Goal: Information Seeking & Learning: Understand process/instructions

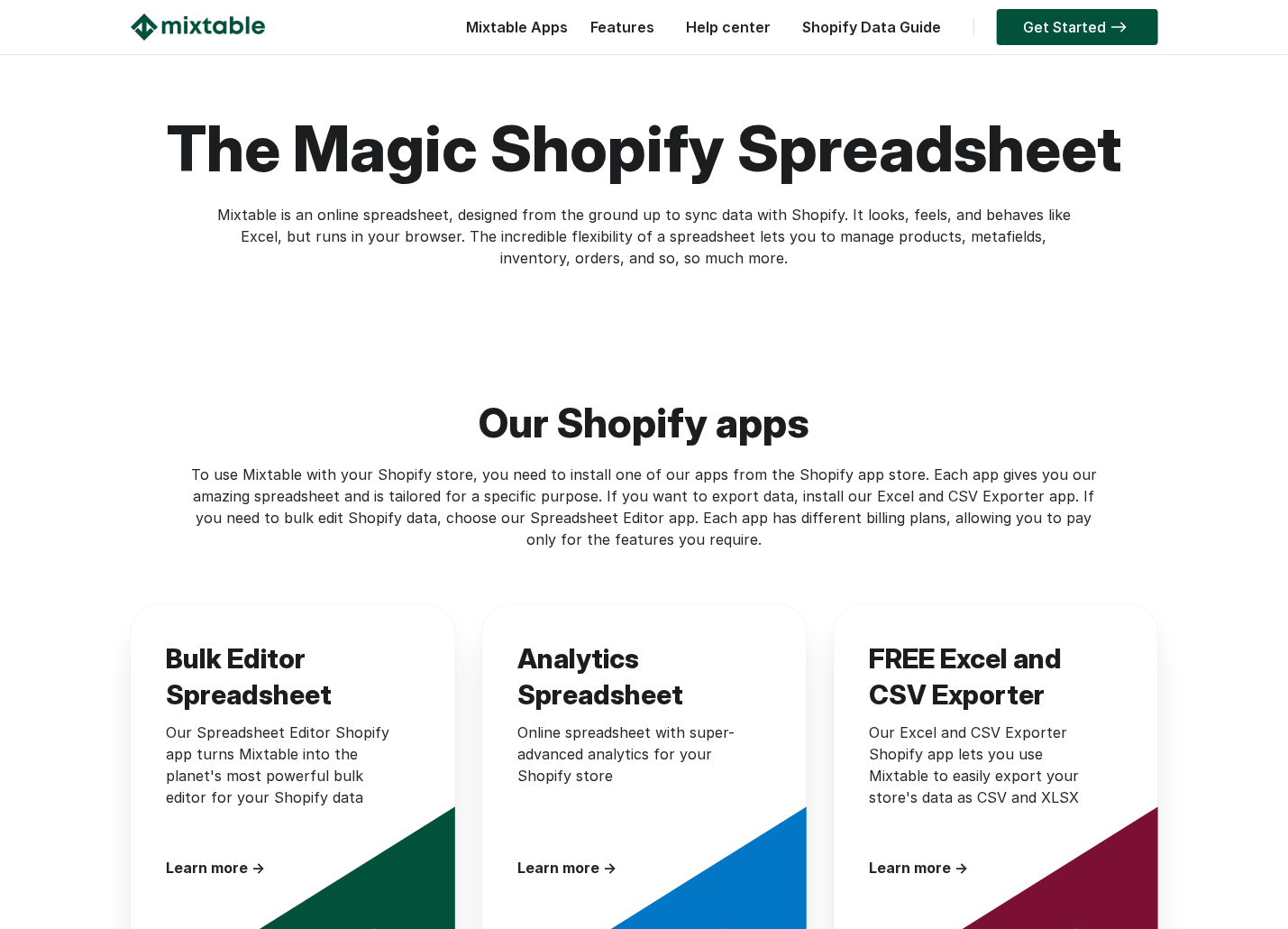
click at [727, 30] on link "Help center" at bounding box center [729, 27] width 103 height 18
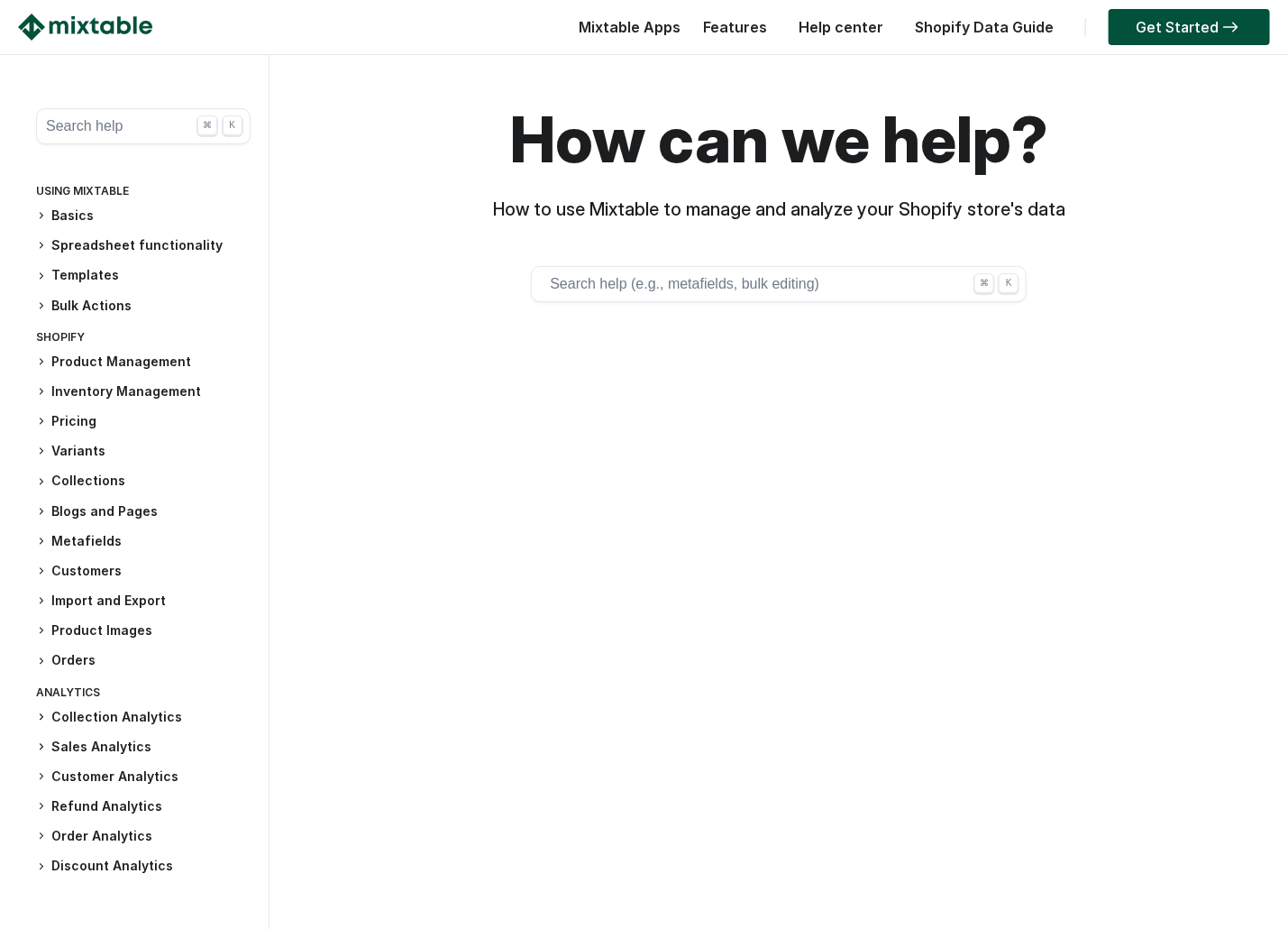
click at [85, 114] on button "Search help ⌘ K" at bounding box center [143, 126] width 215 height 36
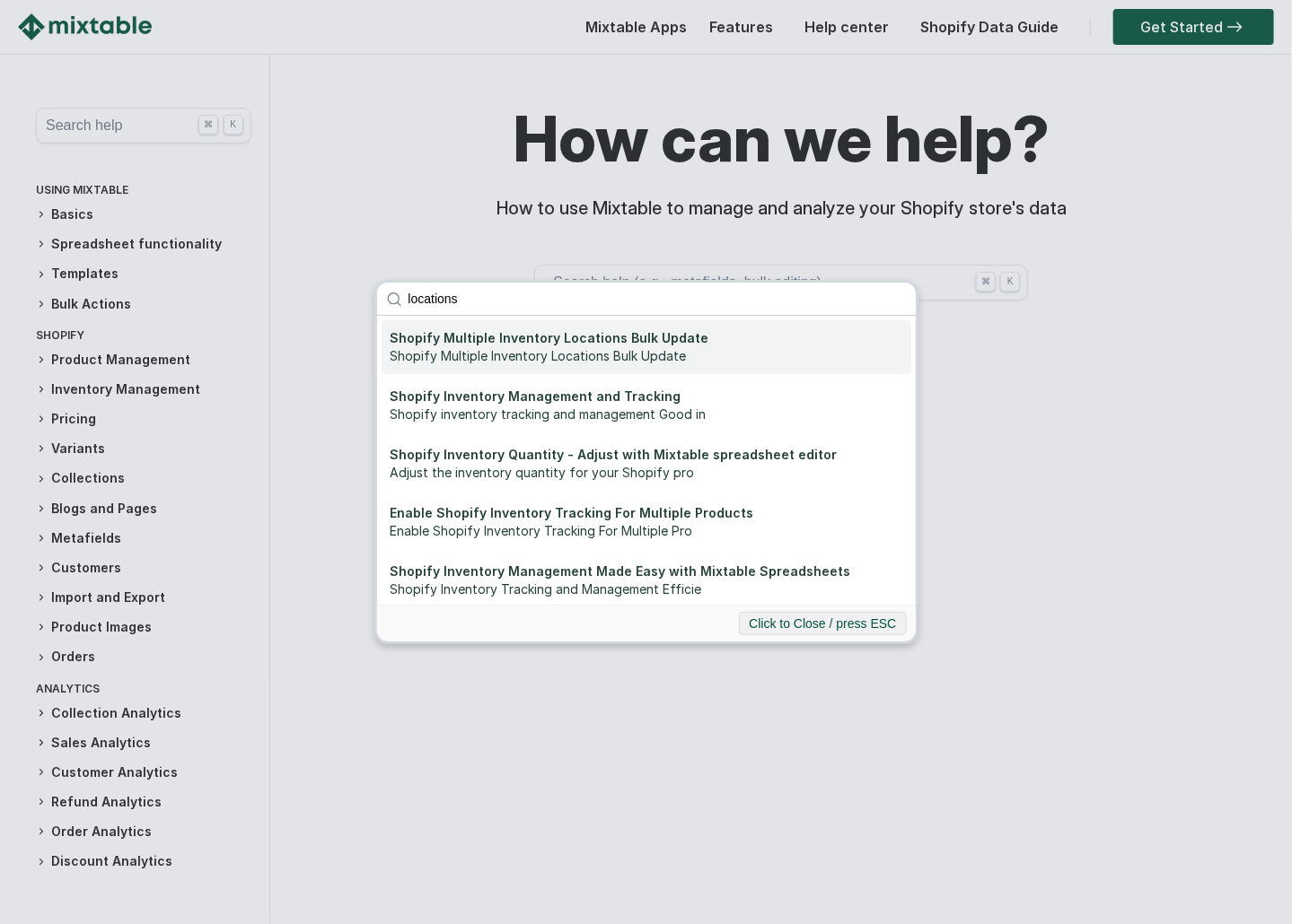
type input "locations"
click at [472, 346] on div "Shopify Multiple Inventory Locations Bulk Update" at bounding box center [646, 338] width 511 height 18
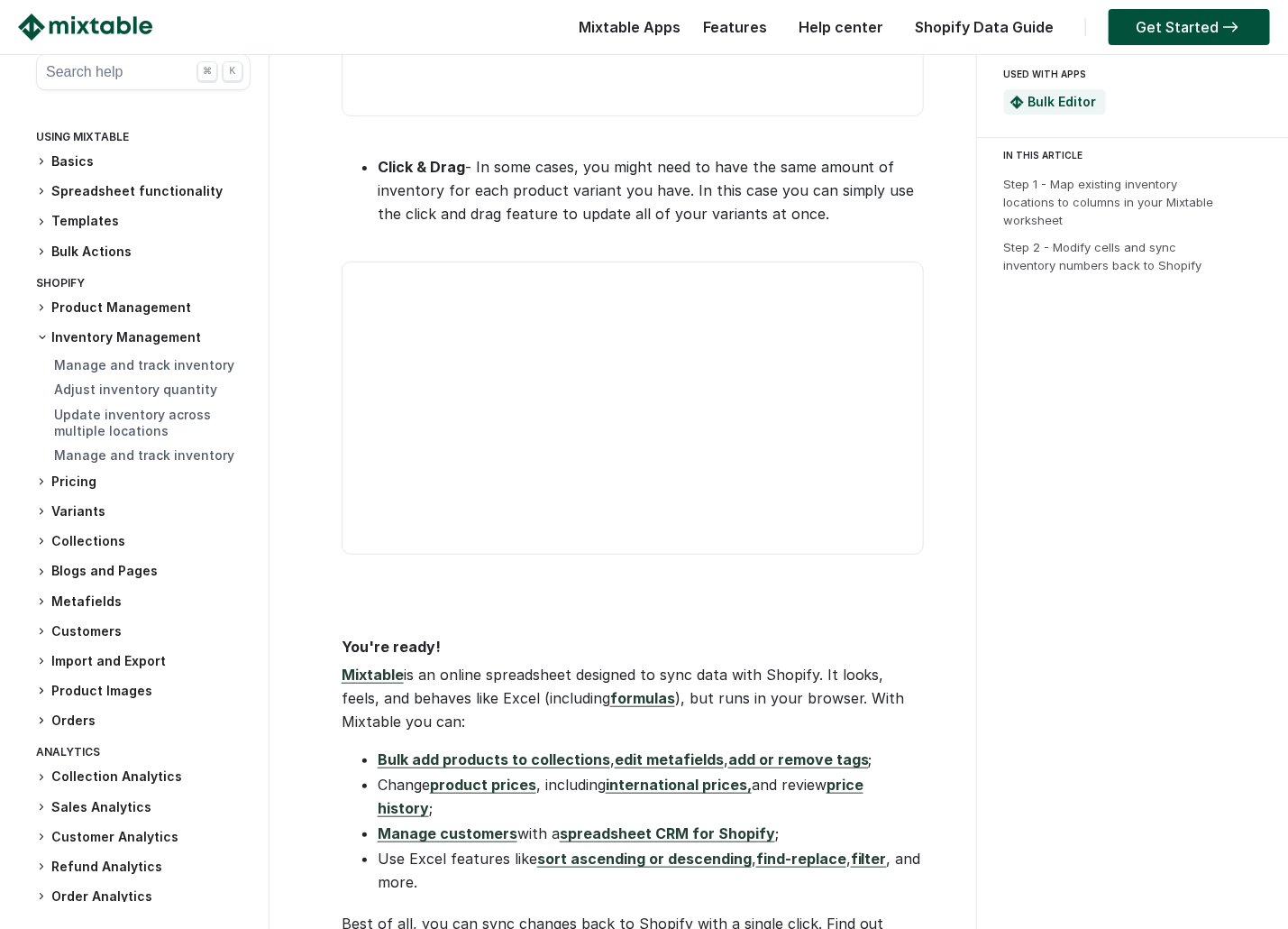
scroll to position [3156, 0]
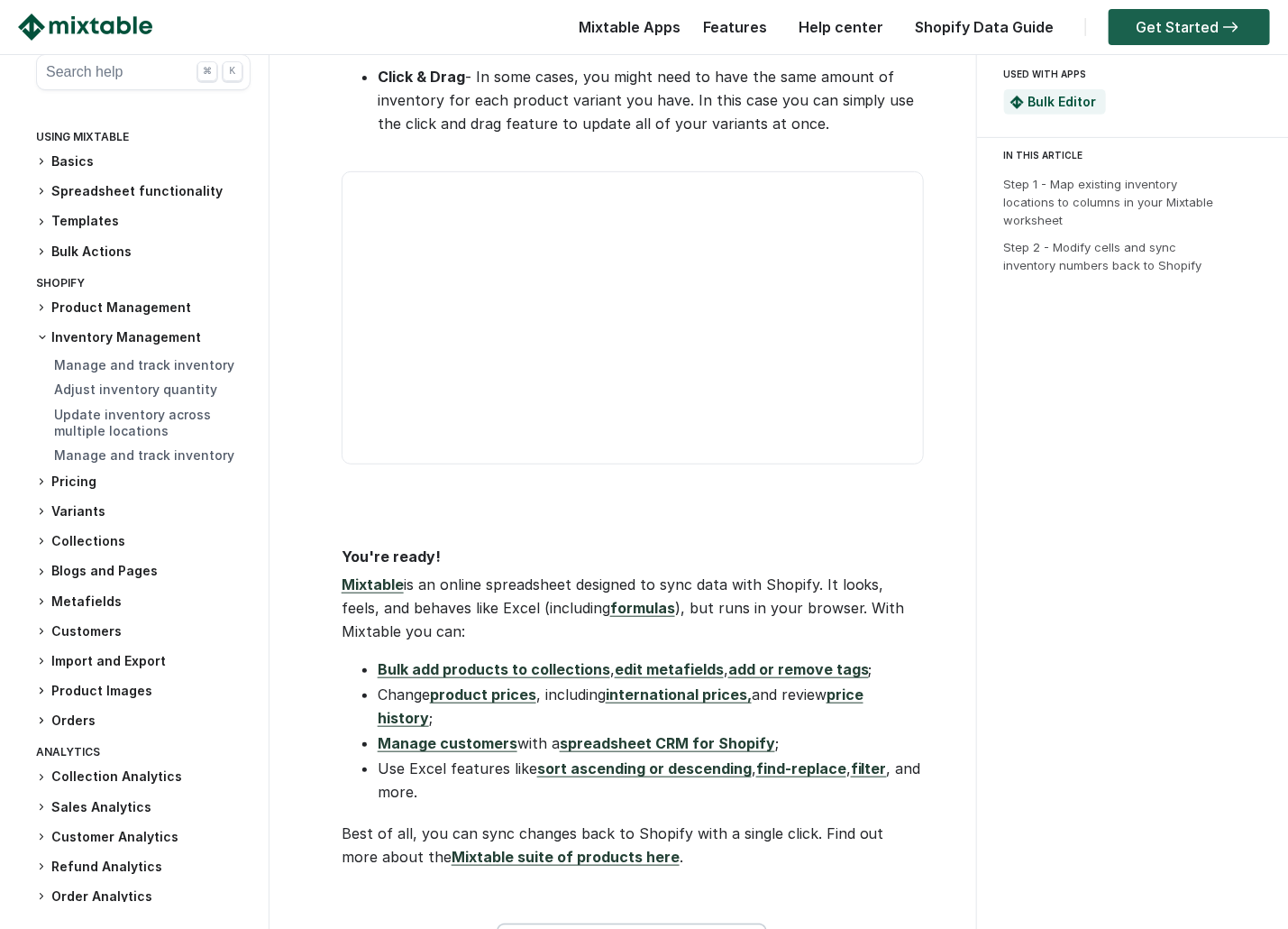
click at [1165, 36] on link "Get Started" at bounding box center [1189, 27] width 161 height 36
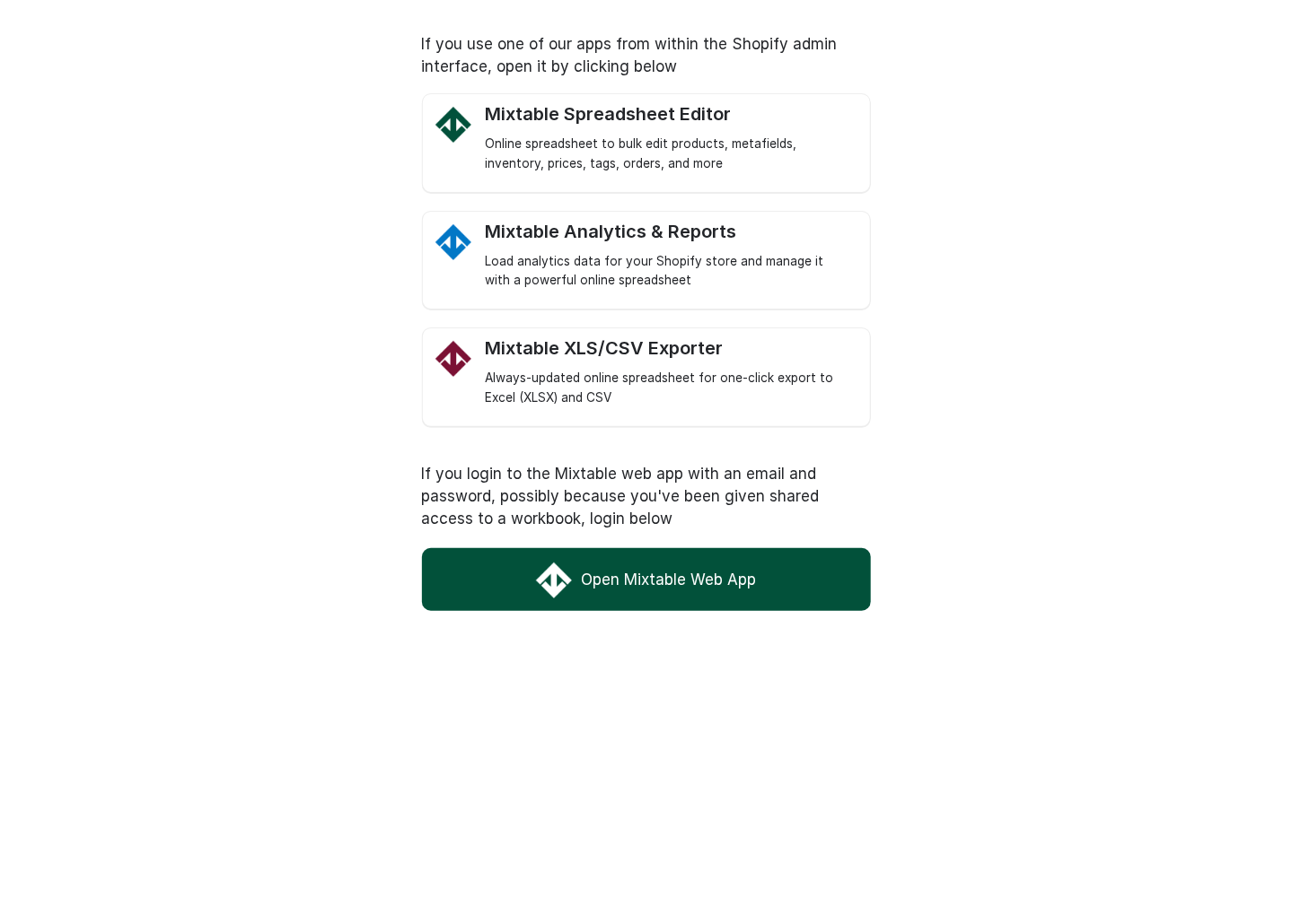
click at [648, 584] on link "Open Mixtable Web App" at bounding box center [646, 578] width 449 height 62
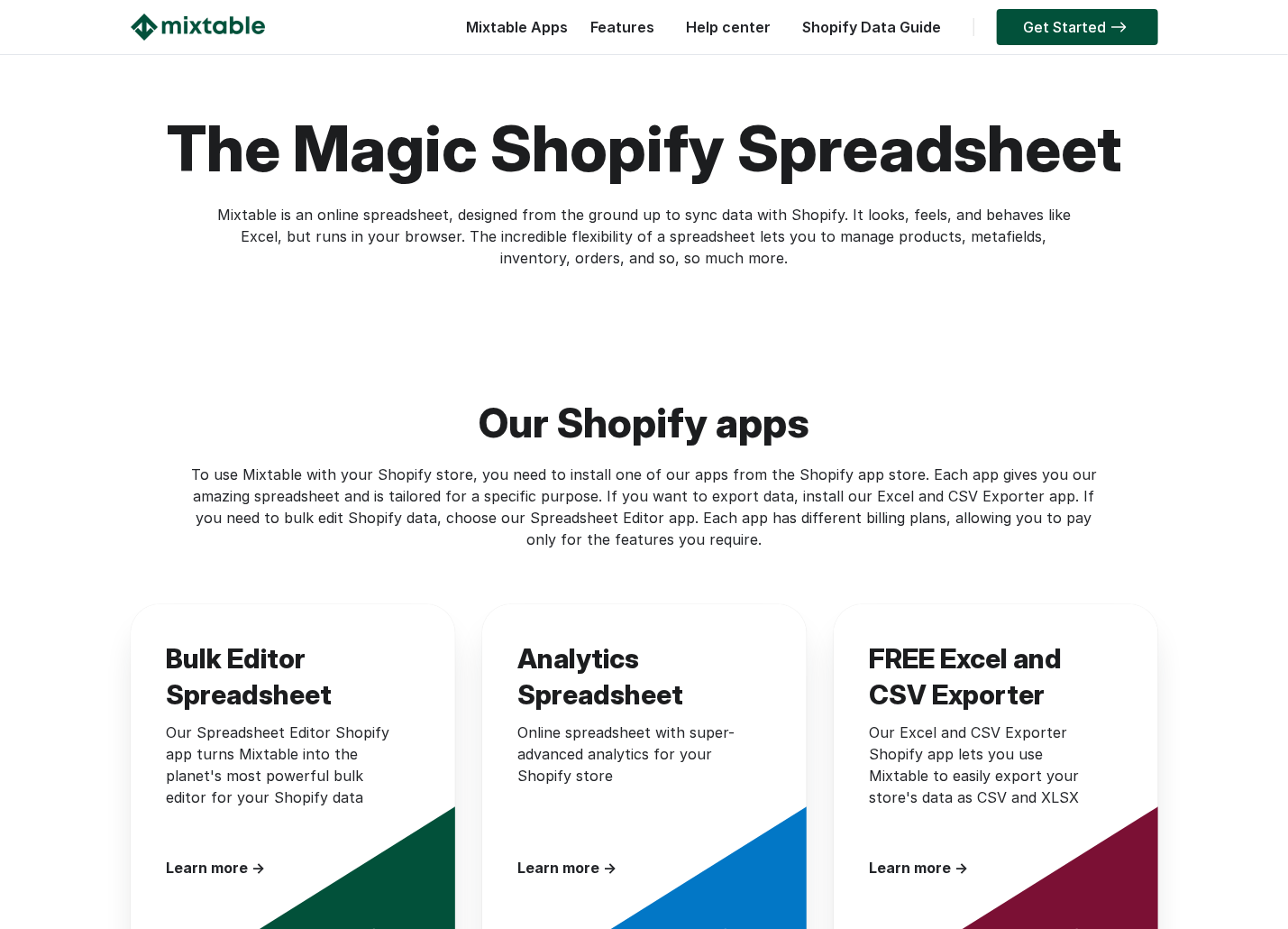
scroll to position [179, 0]
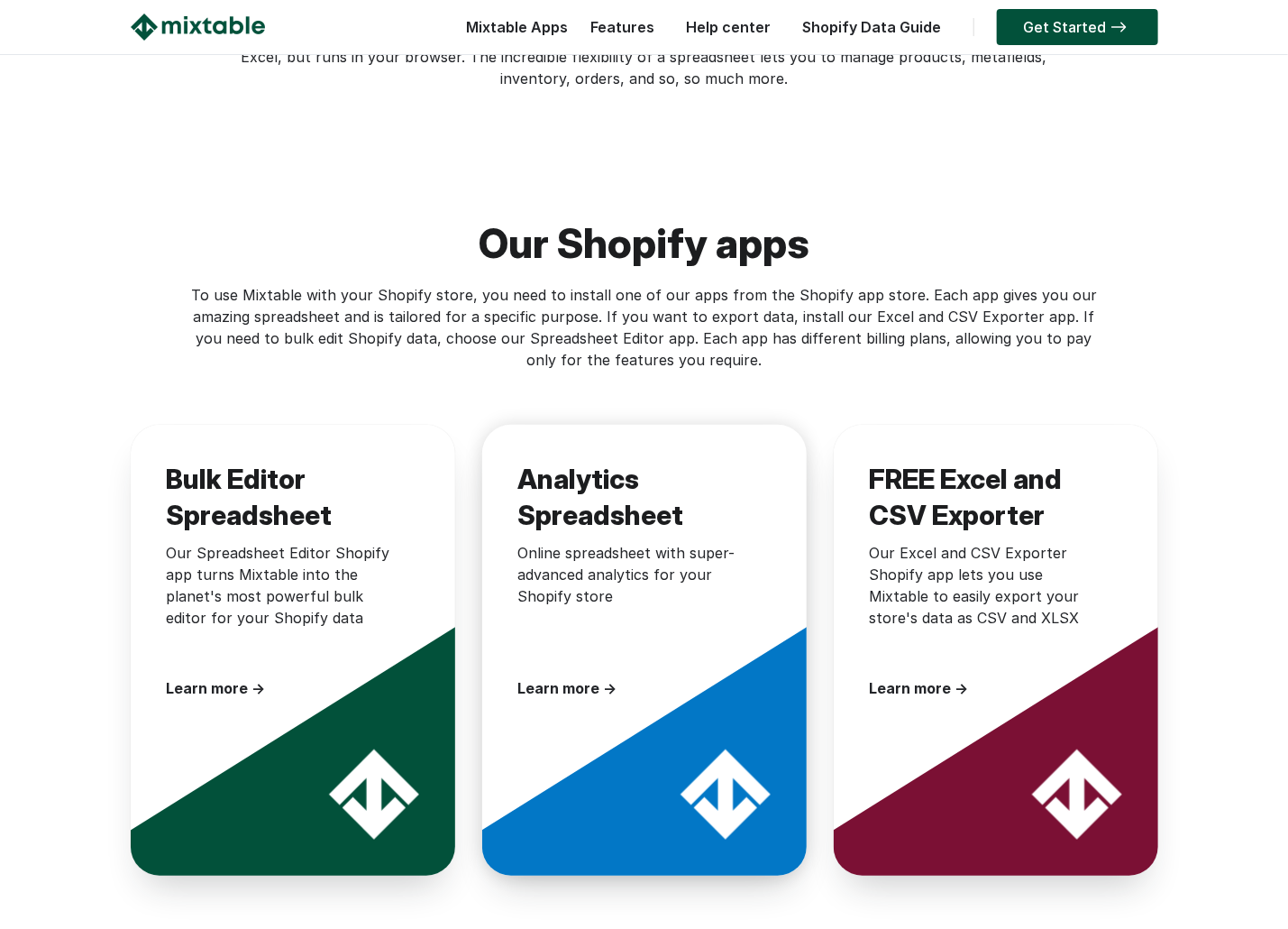
click at [606, 578] on div "Online spreadsheet with super-advanced analytics for your Shopify store" at bounding box center [636, 600] width 235 height 117
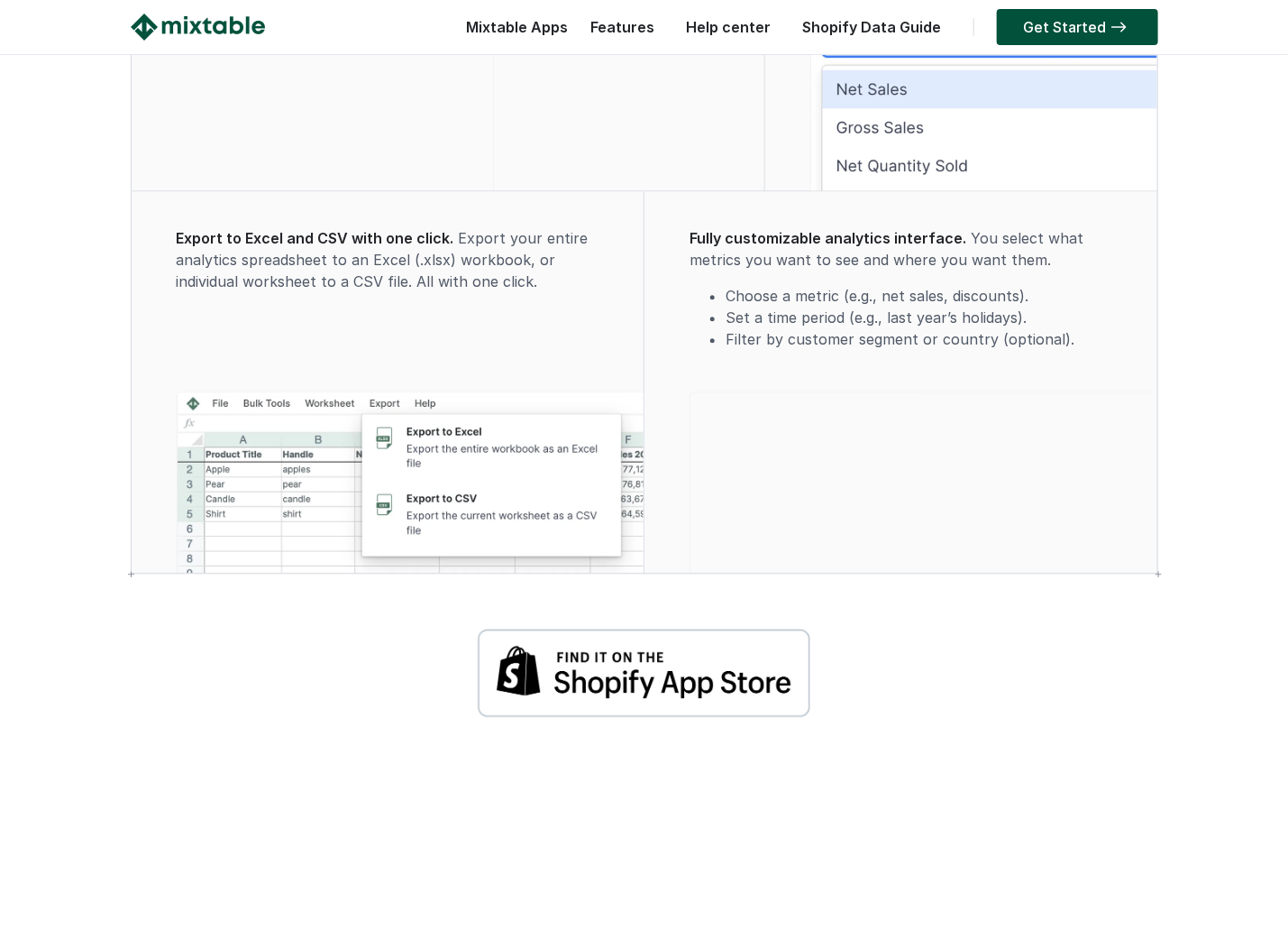
scroll to position [1855, 0]
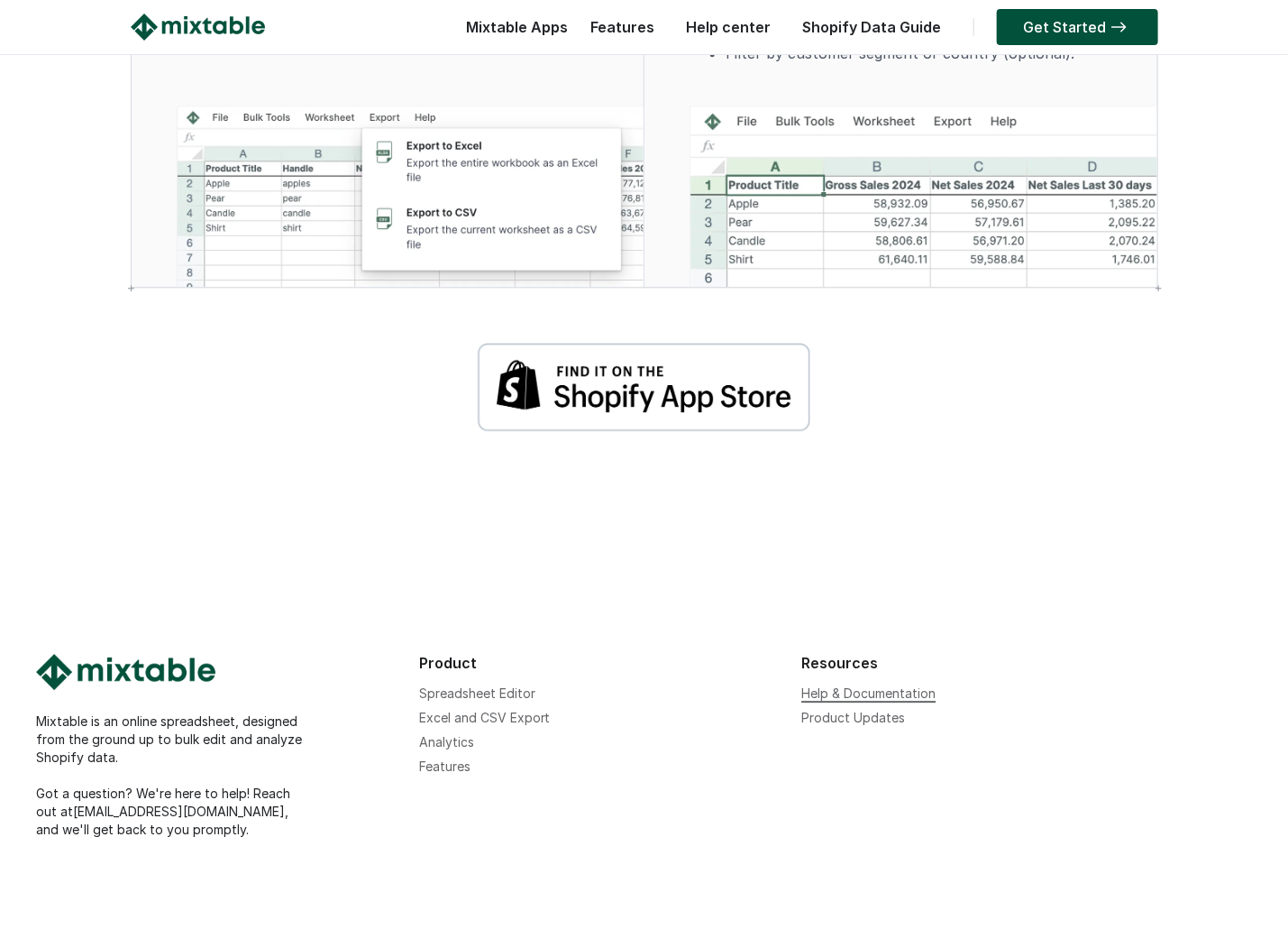
click at [824, 688] on link "Help & Documentation" at bounding box center [868, 692] width 134 height 15
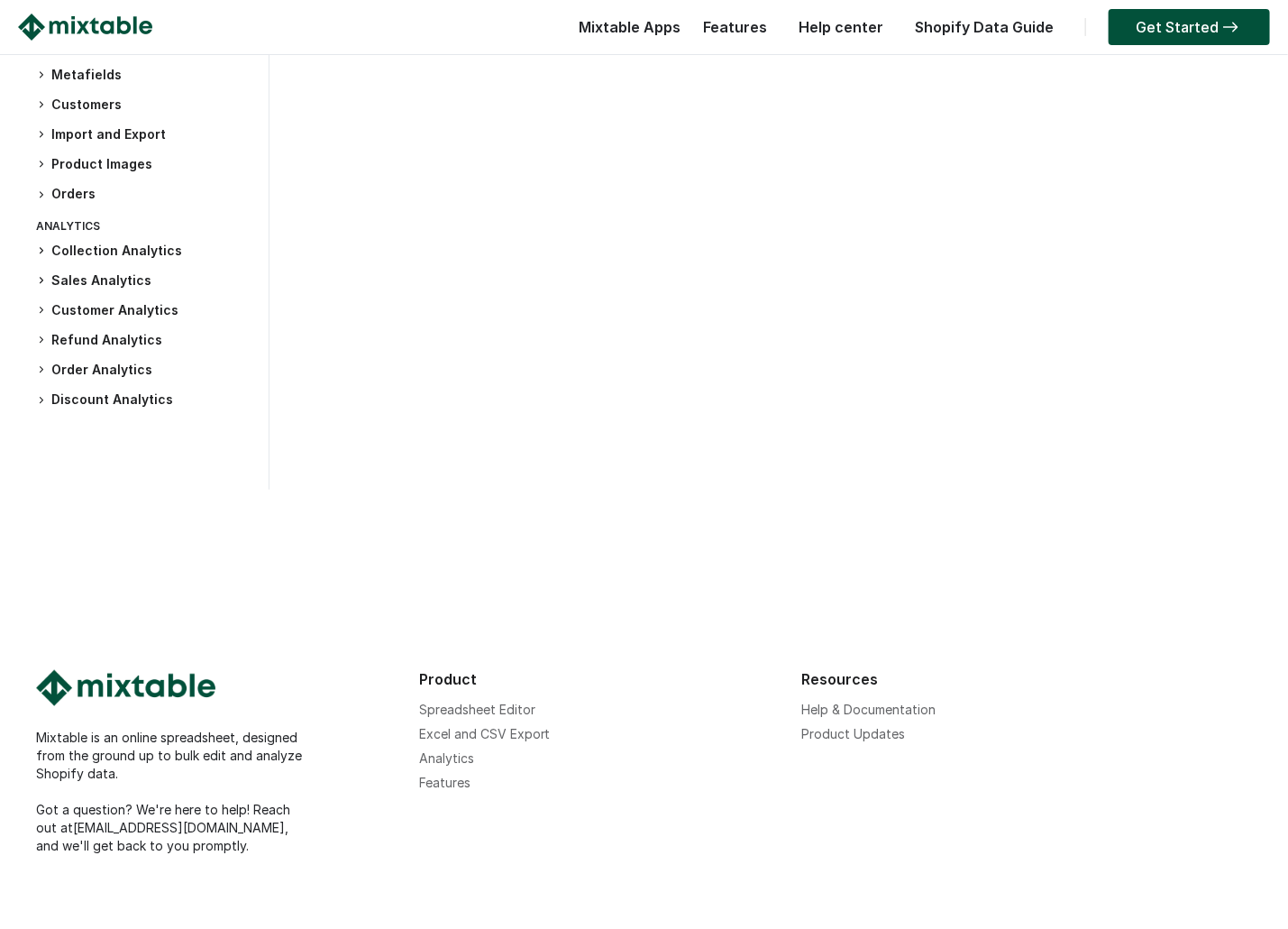
scroll to position [483, 0]
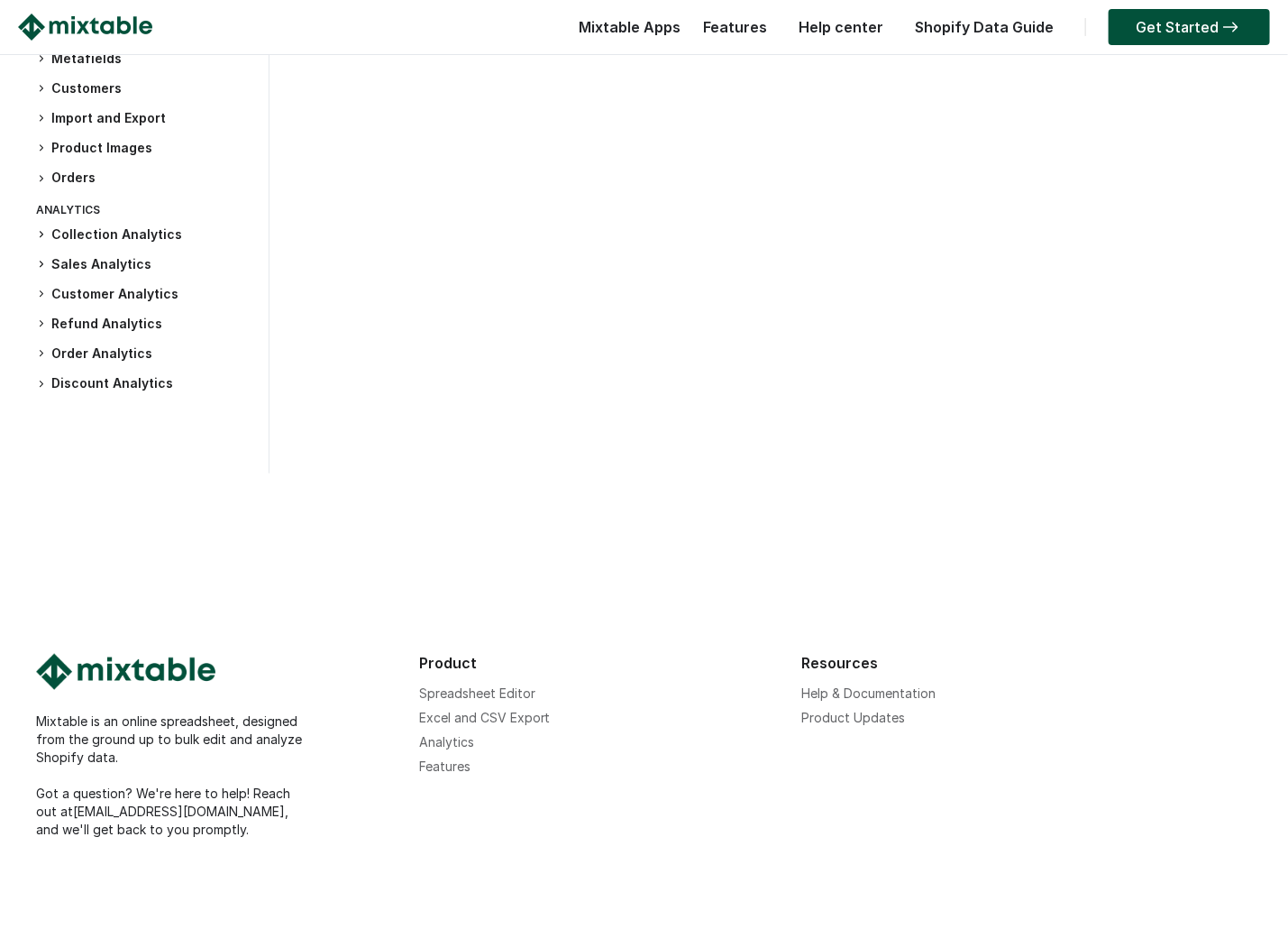
drag, startPoint x: 47, startPoint y: 813, endPoint x: 200, endPoint y: 824, distance: 153.4
click at [183, 819] on div "Mixtable is an online spreadsheet, designed from the ground up to bulk edit and…" at bounding box center [218, 776] width 365 height 126
click at [201, 827] on div "Mixtable is an online spreadsheet, designed from the ground up to bulk edit and…" at bounding box center [218, 776] width 365 height 126
drag, startPoint x: 173, startPoint y: 810, endPoint x: 52, endPoint y: 812, distance: 121.0
click at [52, 812] on div "Mixtable is an online spreadsheet, designed from the ground up to bulk edit and…" at bounding box center [218, 776] width 365 height 126
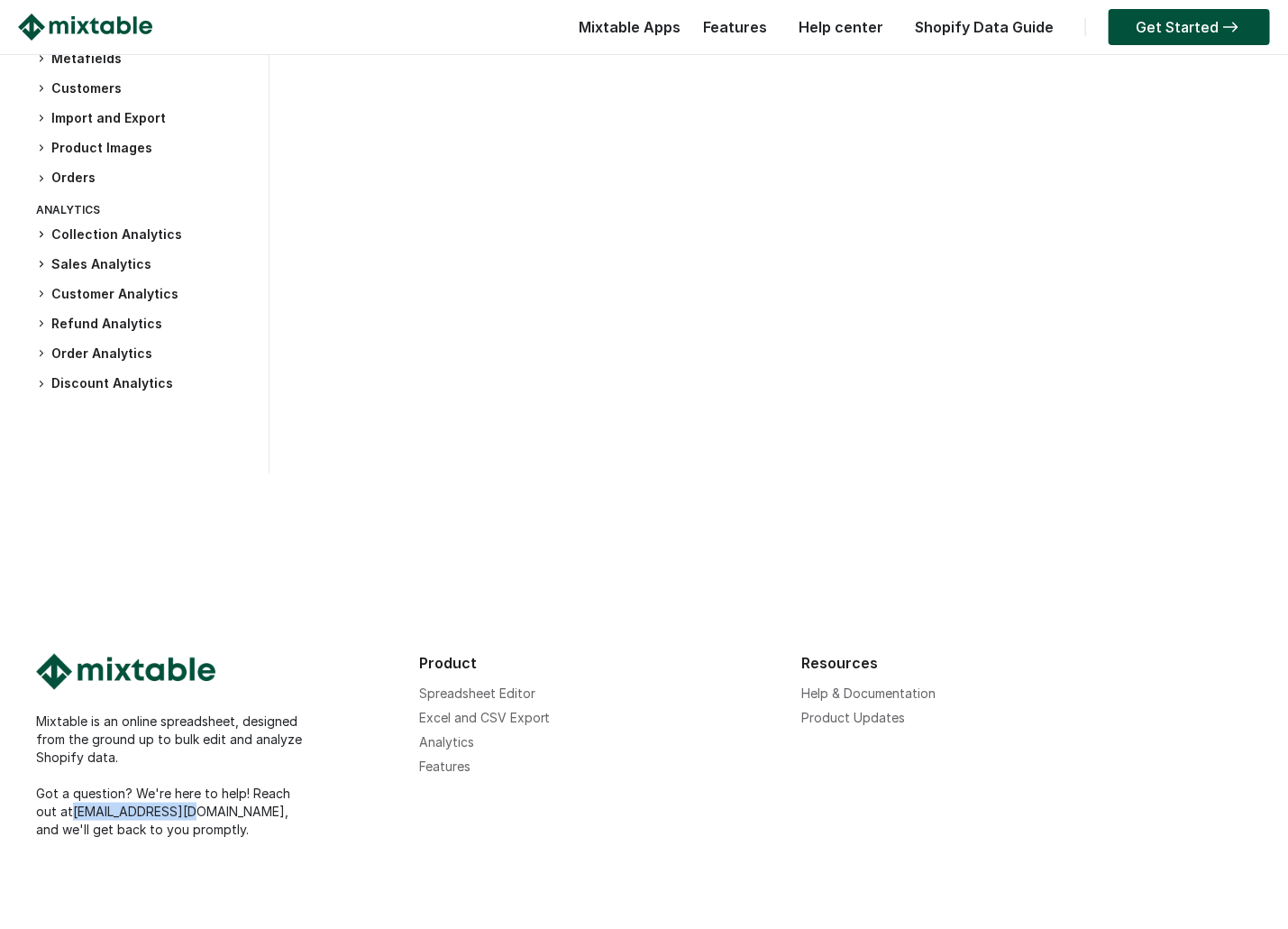
copy link "[EMAIL_ADDRESS][DOMAIN_NAME]"
click at [625, 475] on div "Mixtable is an online spreadsheet, designed from the ground up to bulk edit and…" at bounding box center [644, 701] width 1288 height 455
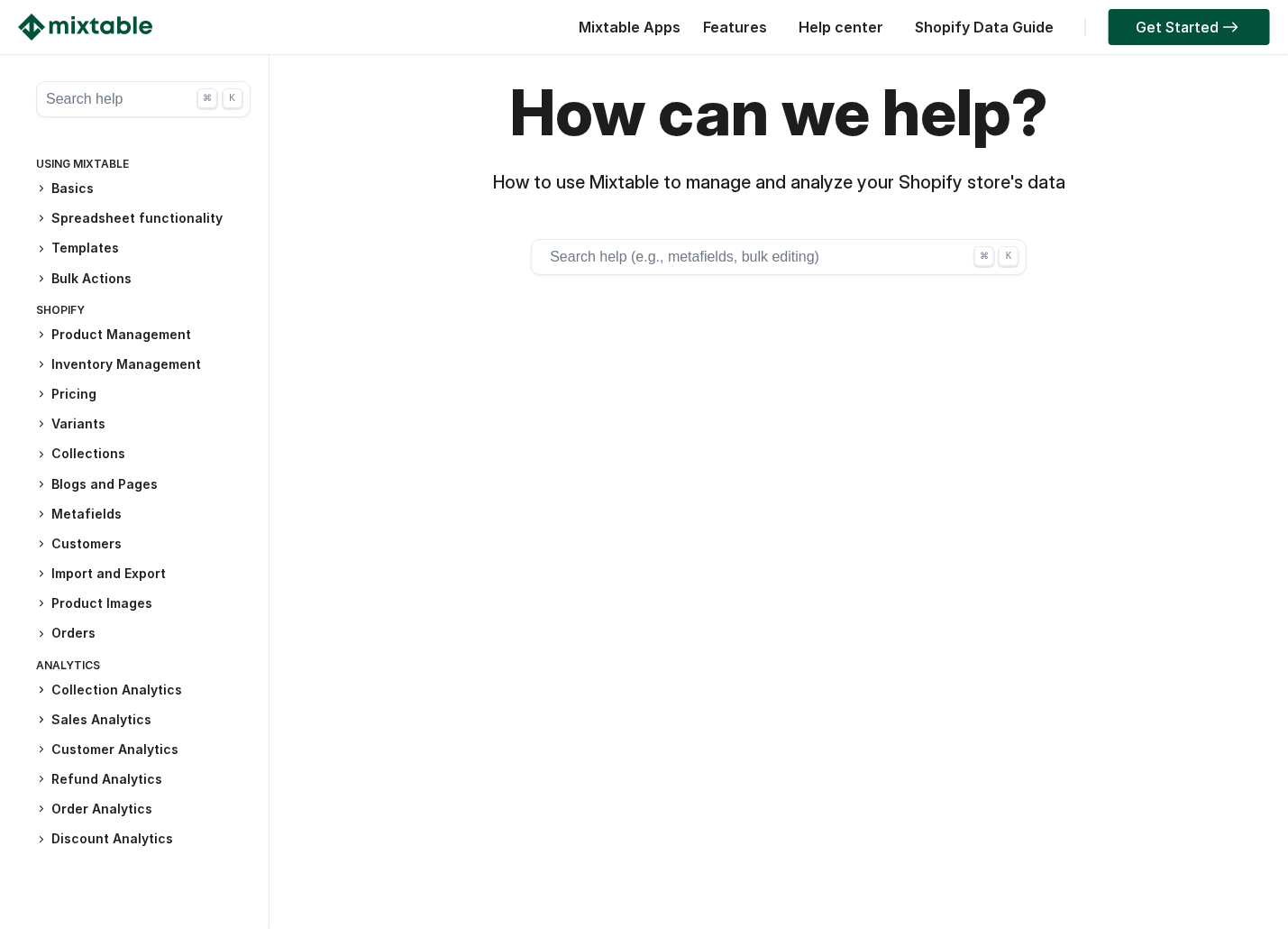
scroll to position [0, 0]
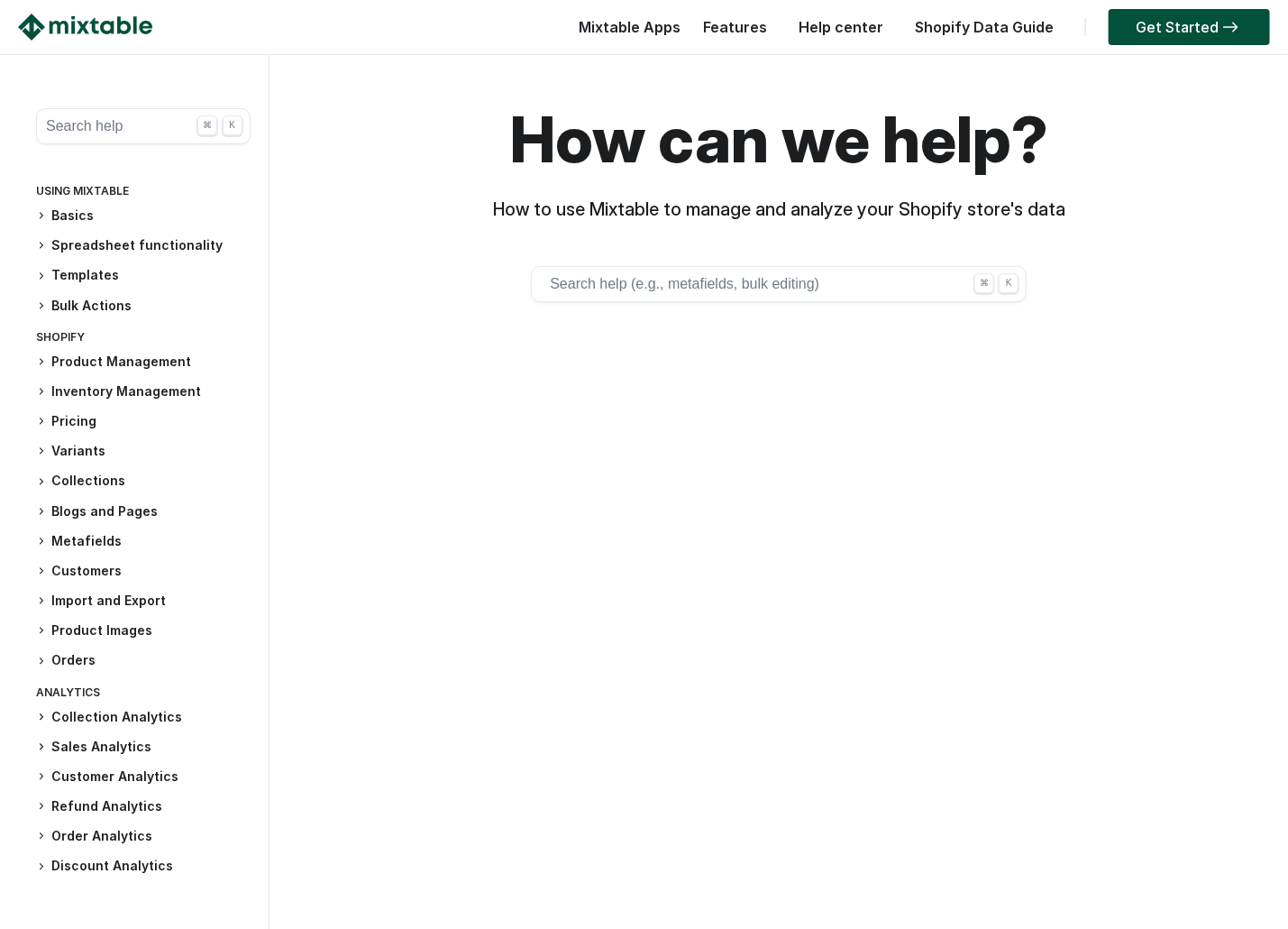
click at [72, 20] on img at bounding box center [85, 27] width 134 height 27
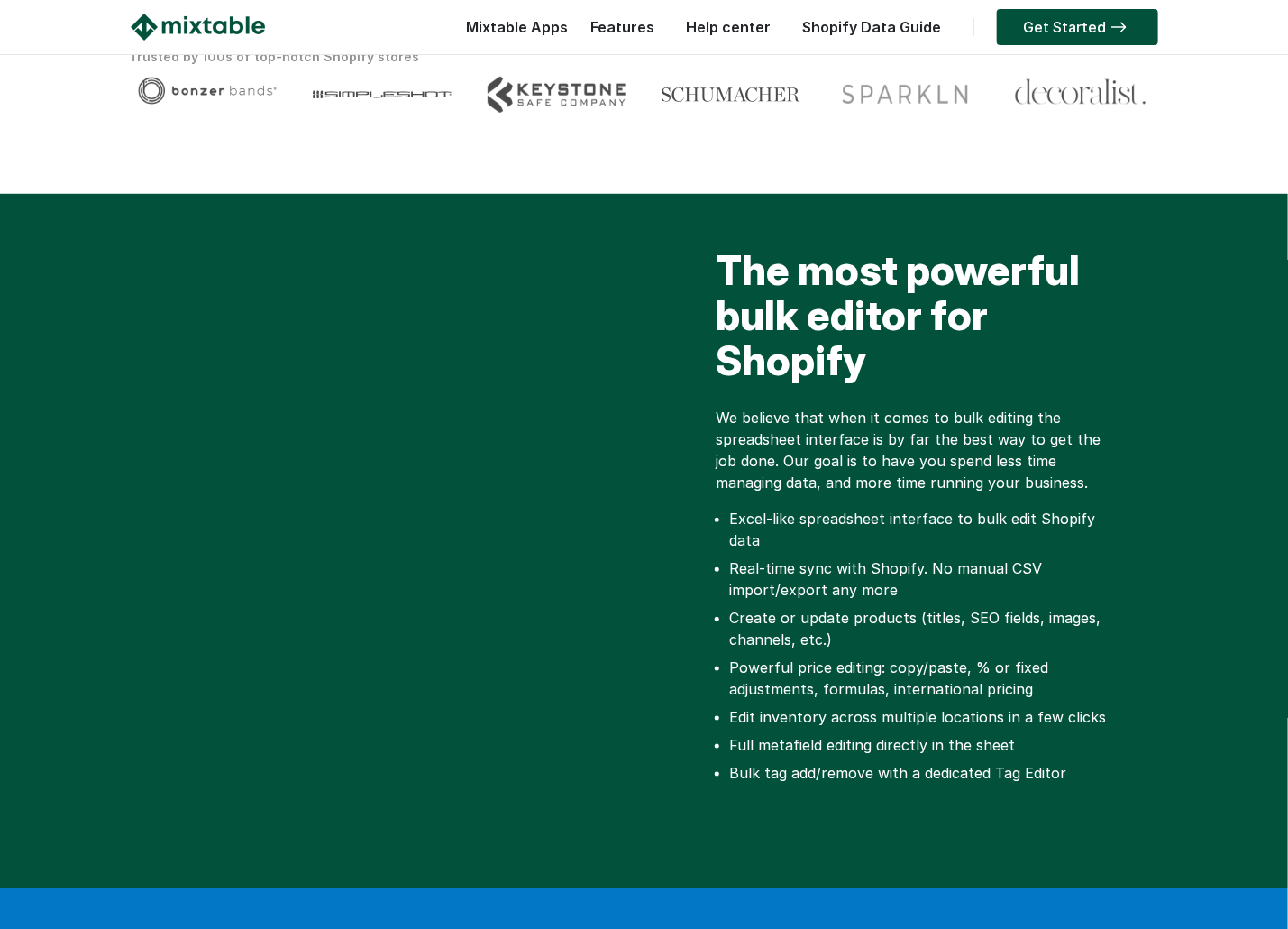
scroll to position [359, 0]
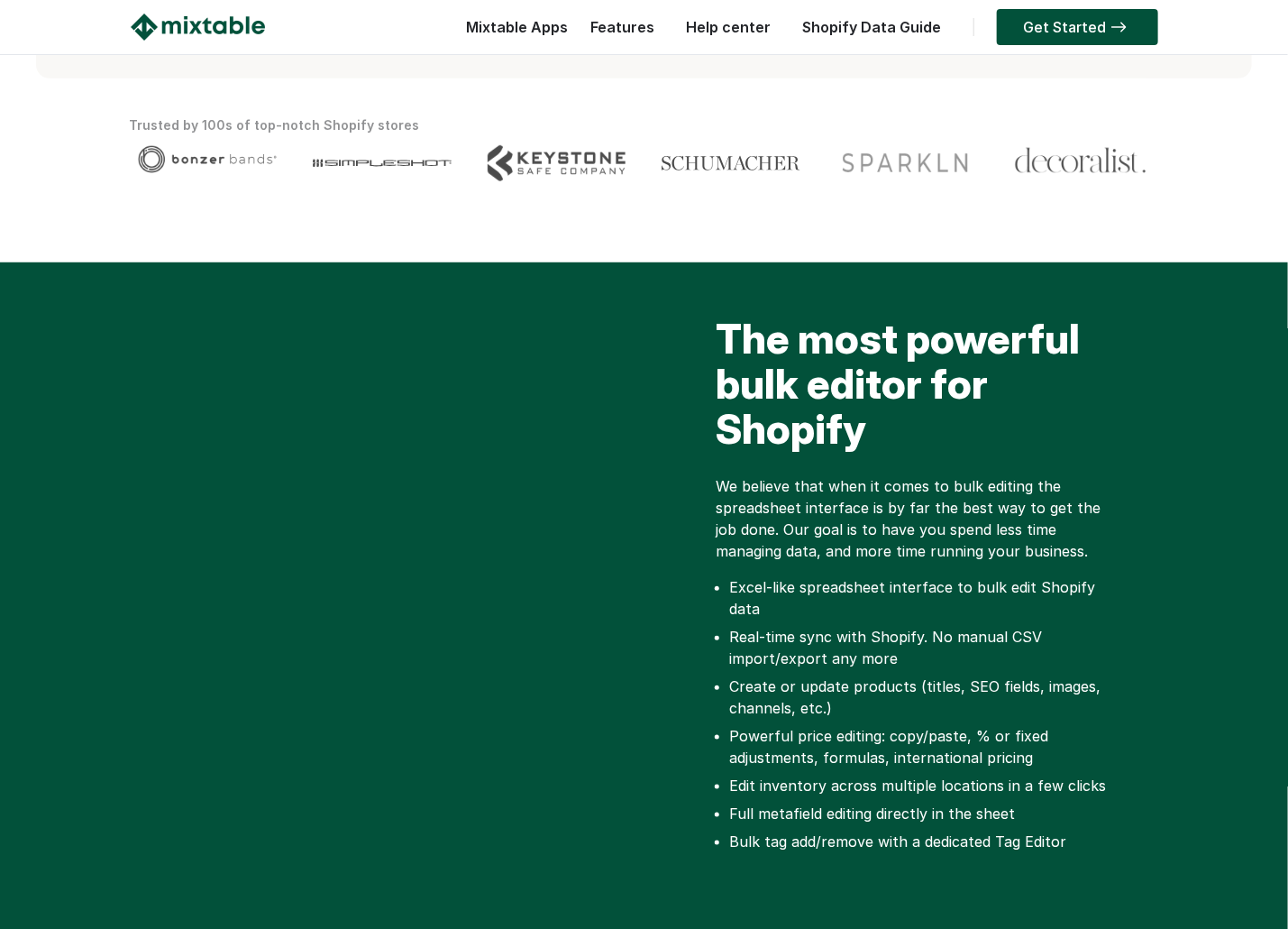
click at [637, 20] on link "Features" at bounding box center [623, 27] width 82 height 18
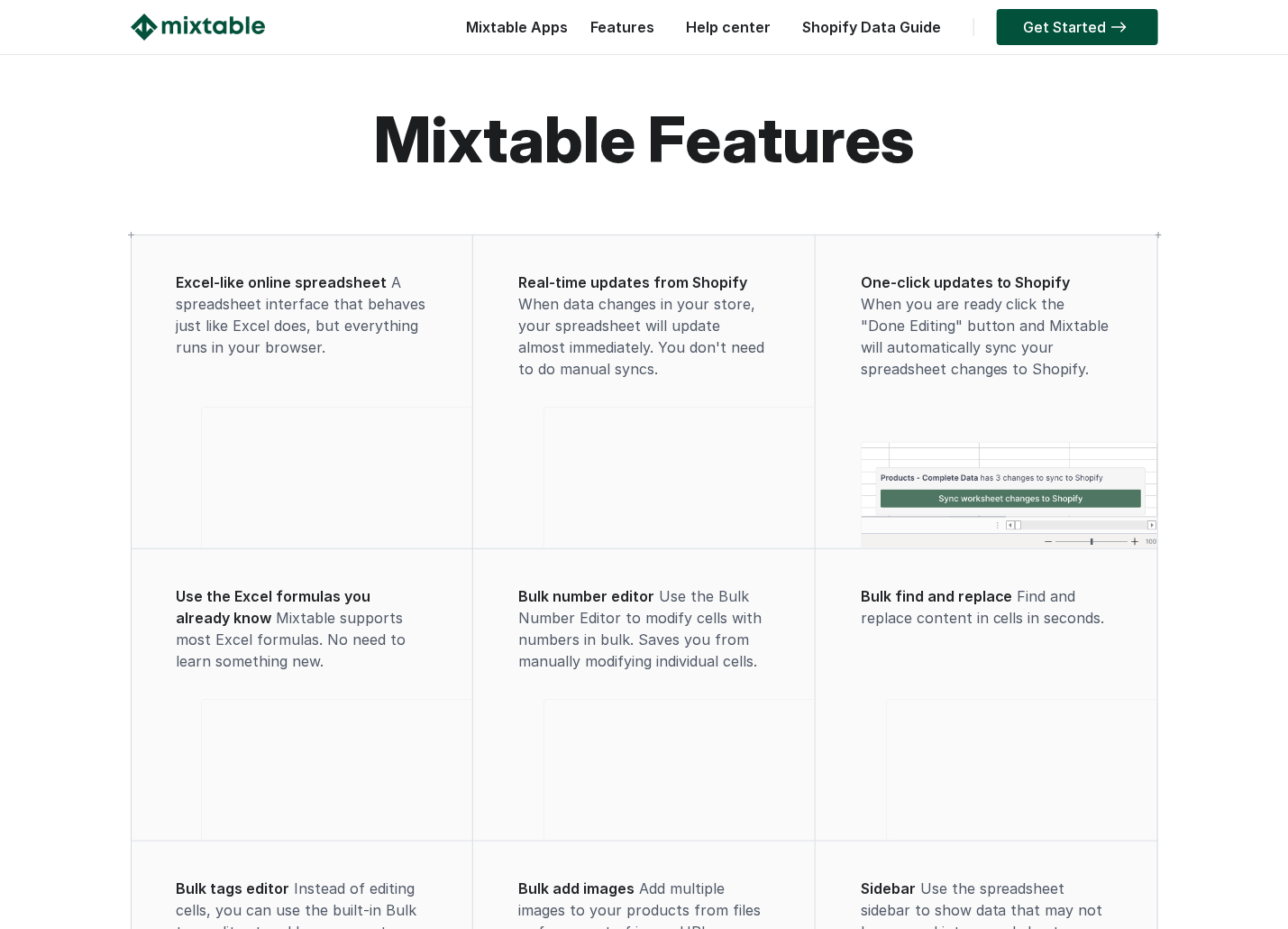
click at [722, 18] on link "Help center" at bounding box center [729, 27] width 103 height 18
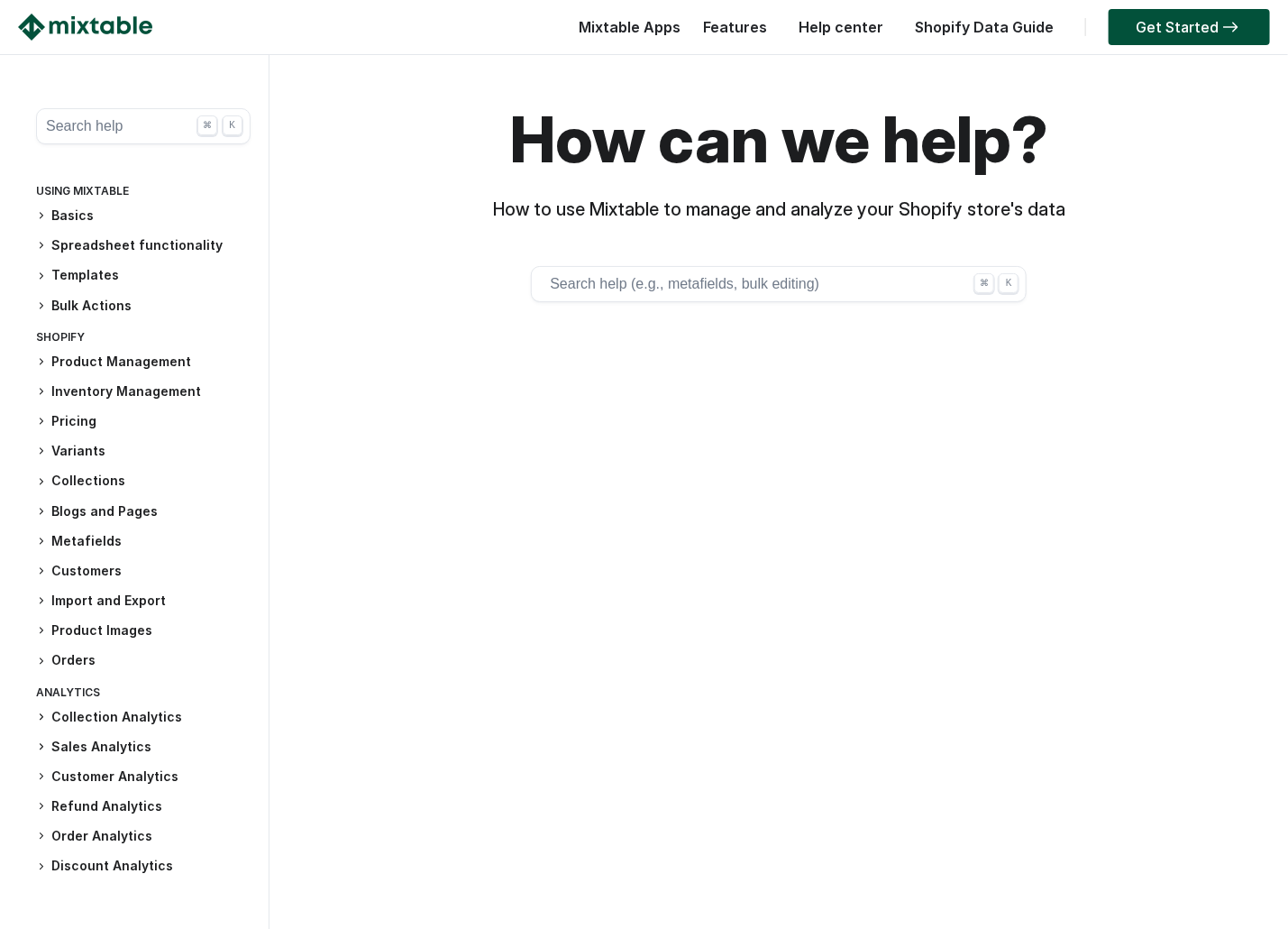
click at [81, 130] on button "Search help ⌘ K" at bounding box center [143, 126] width 215 height 36
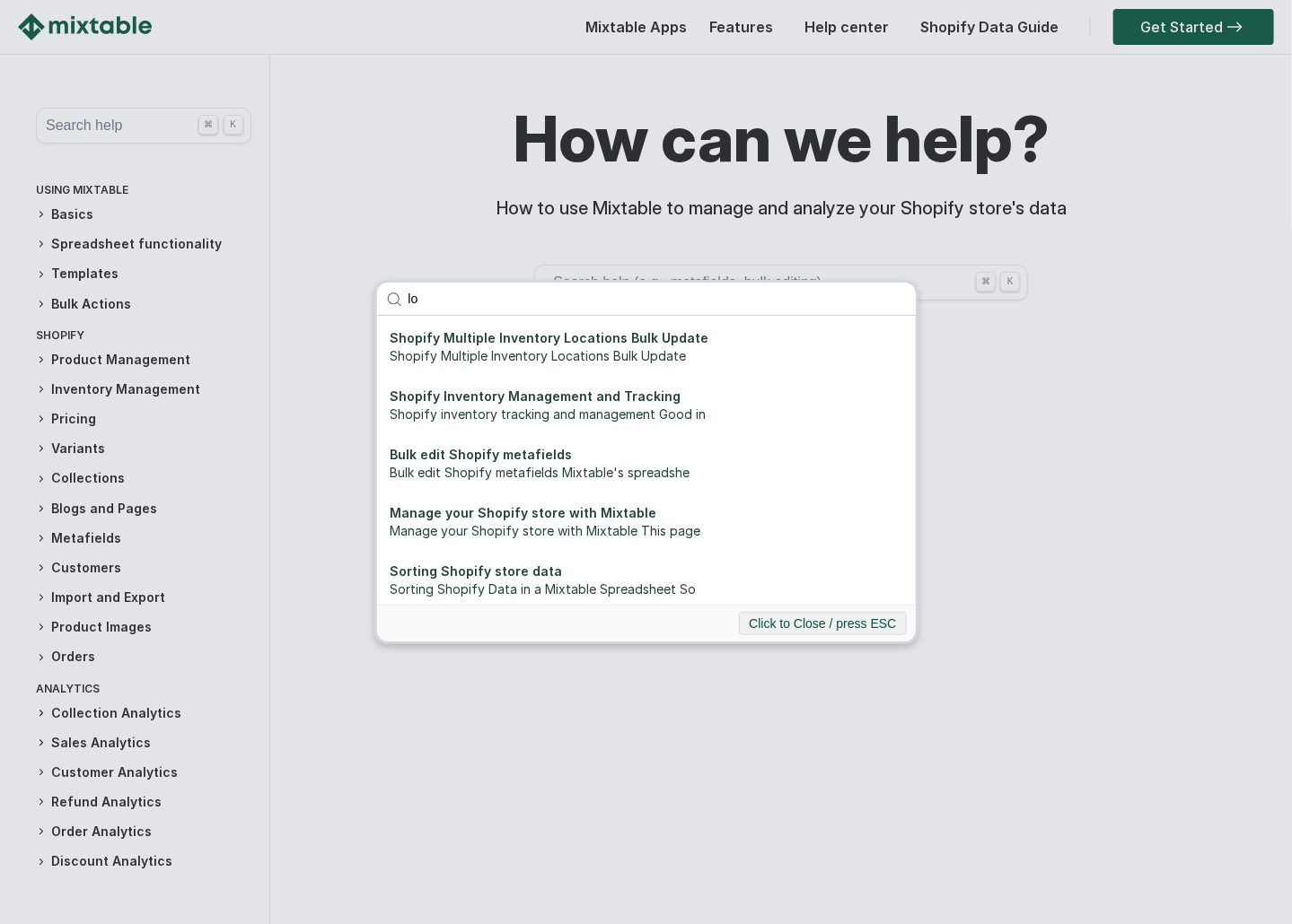
type input "l"
type input "v"
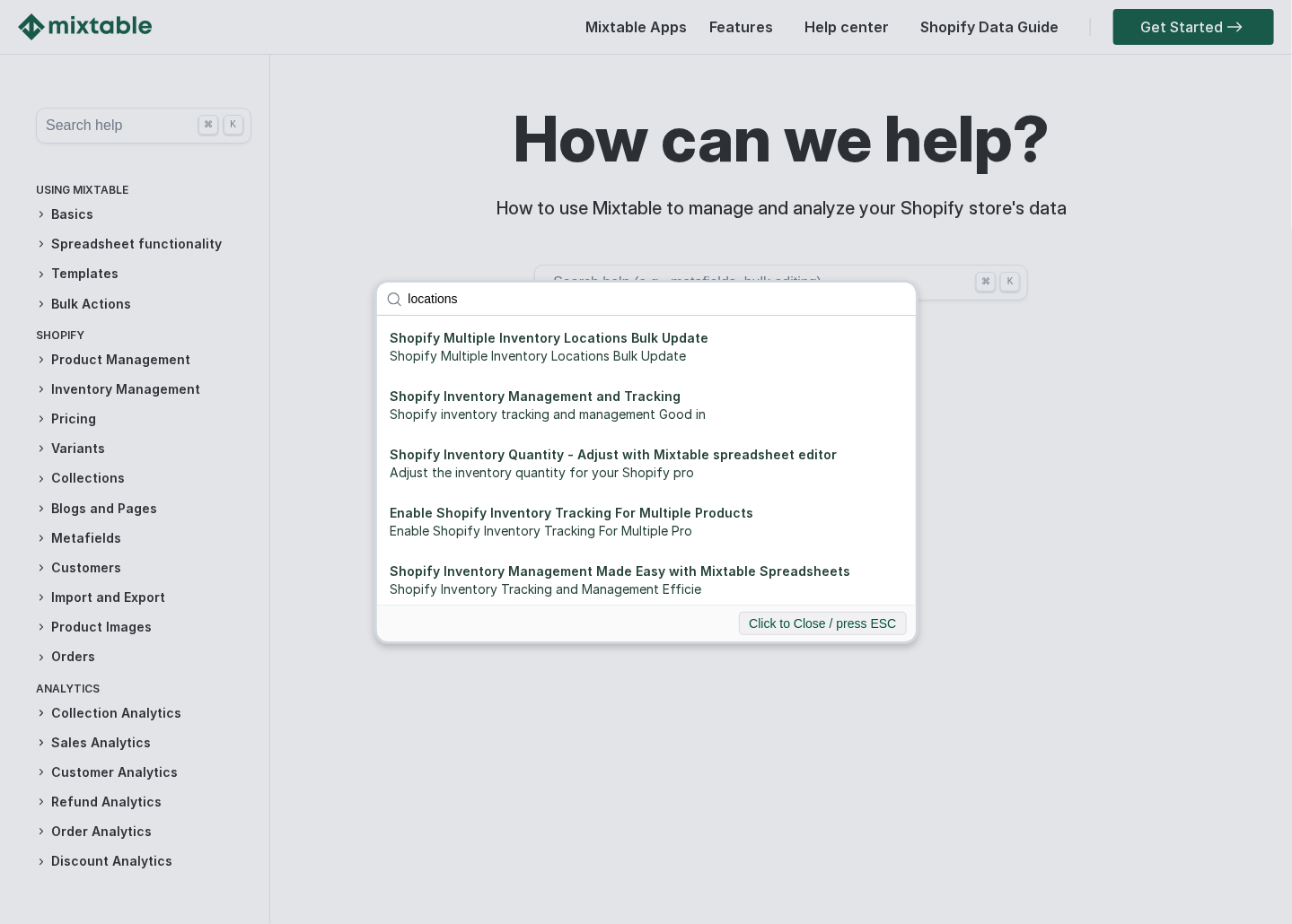
type input "locations"
click button "submit" at bounding box center [0, 0] width 0 height 0
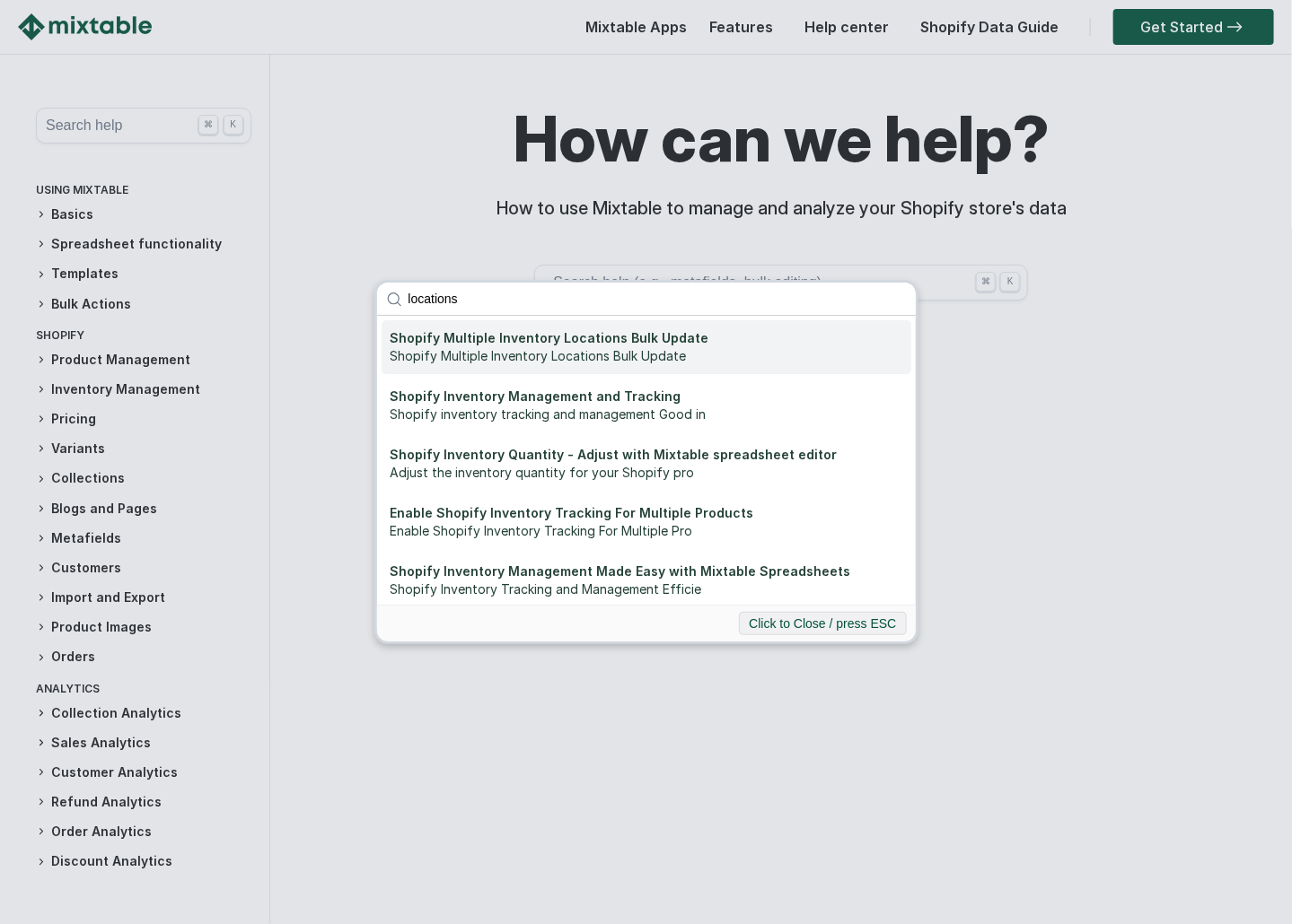
click at [558, 341] on div "Shopify Multiple Inventory Locations Bulk Update" at bounding box center [646, 338] width 511 height 18
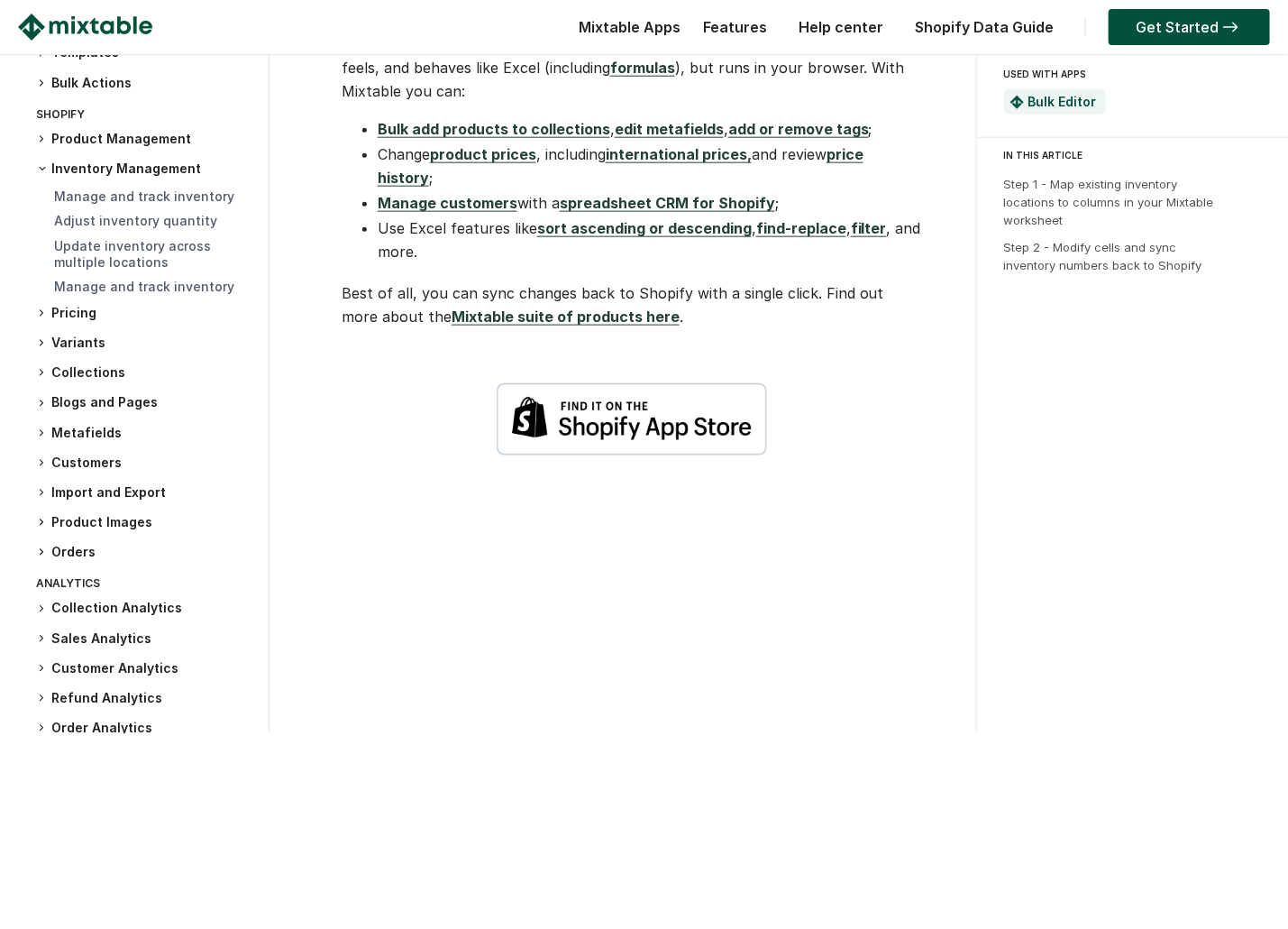
scroll to position [3698, 0]
